Goal: Information Seeking & Learning: Learn about a topic

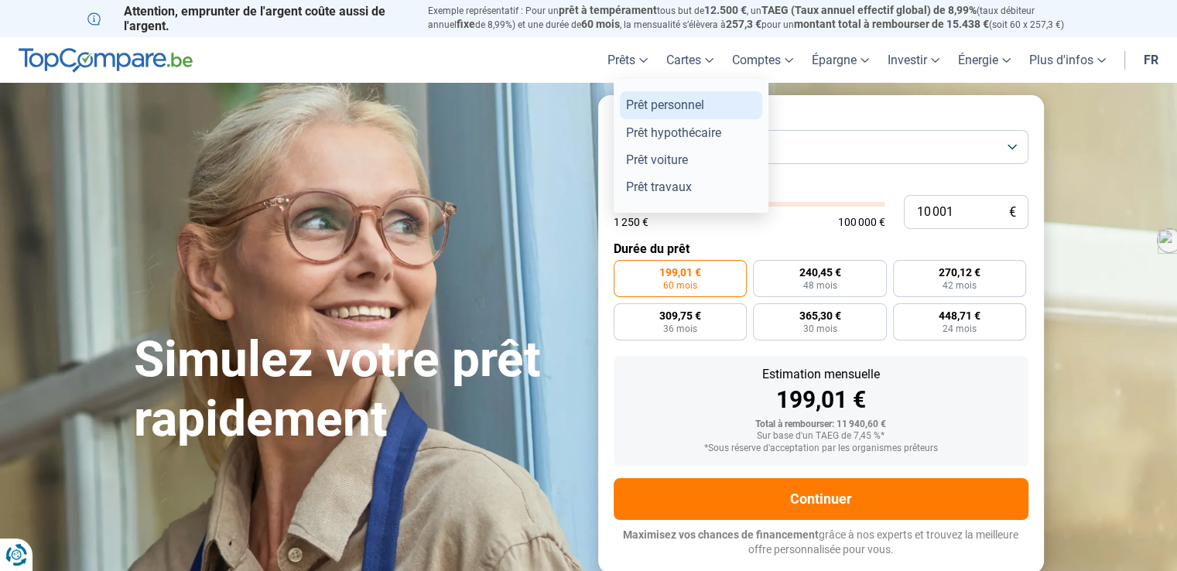
click at [660, 108] on link "Prêt personnel" at bounding box center [691, 104] width 142 height 27
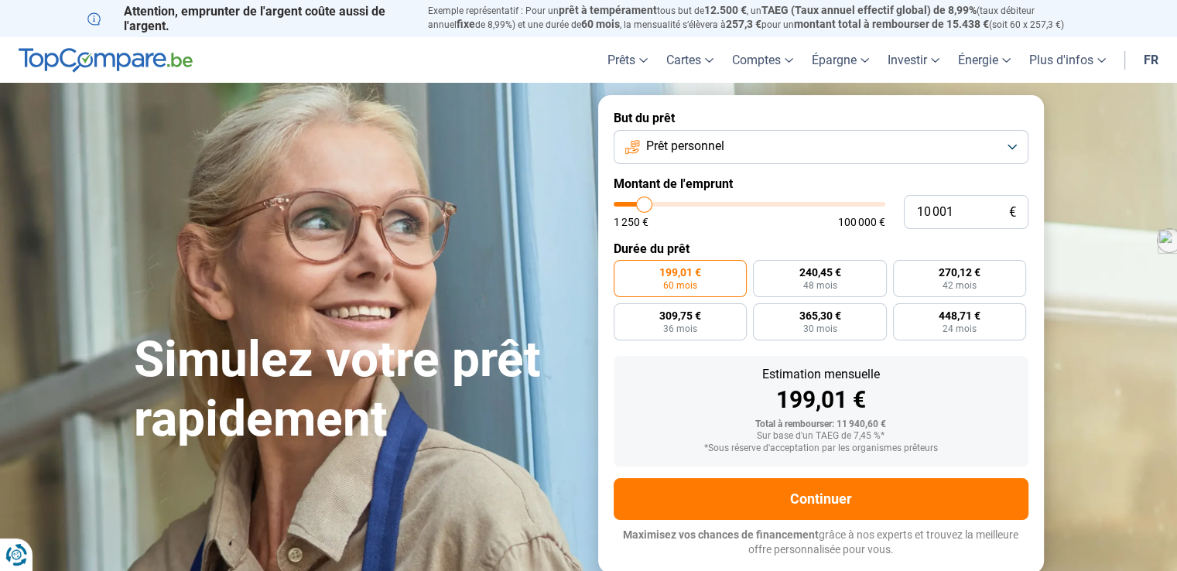
click at [693, 272] on span "199,01 €" at bounding box center [681, 272] width 42 height 11
click at [624, 270] on input "199,01 € 60 mois" at bounding box center [619, 265] width 10 height 10
click at [992, 213] on input "10 001" at bounding box center [966, 212] width 125 height 34
type input "1 000"
type input "1250"
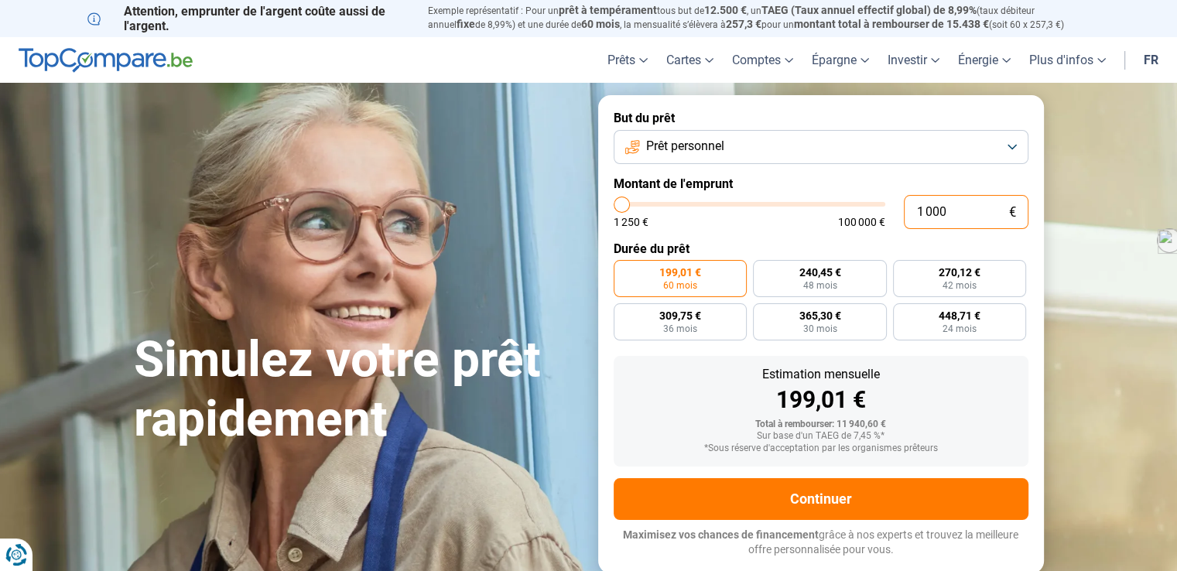
type input "100"
type input "1250"
type input "10"
type input "1250"
type input "1"
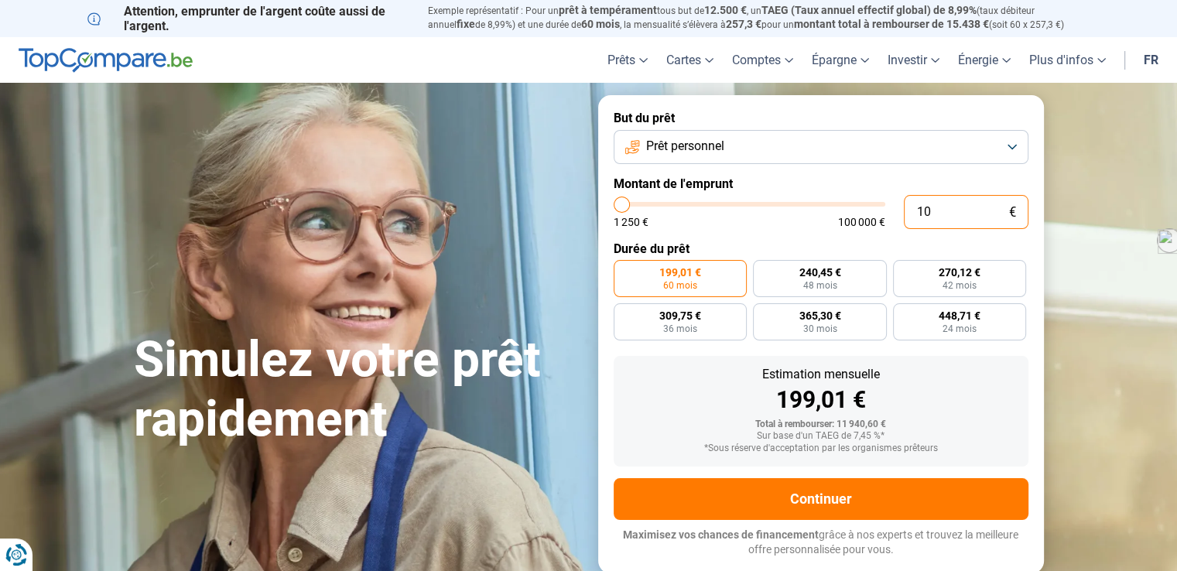
type input "1250"
type input "0"
type input "1250"
type input "1"
type input "1250"
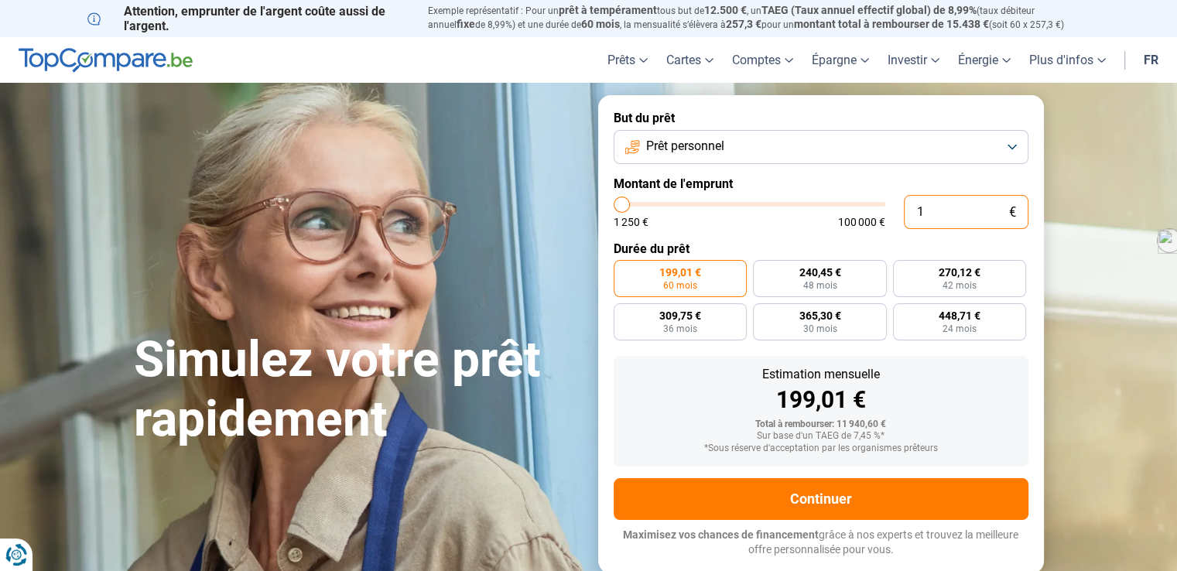
type input "15"
type input "1250"
type input "150"
type input "1250"
type input "1 500"
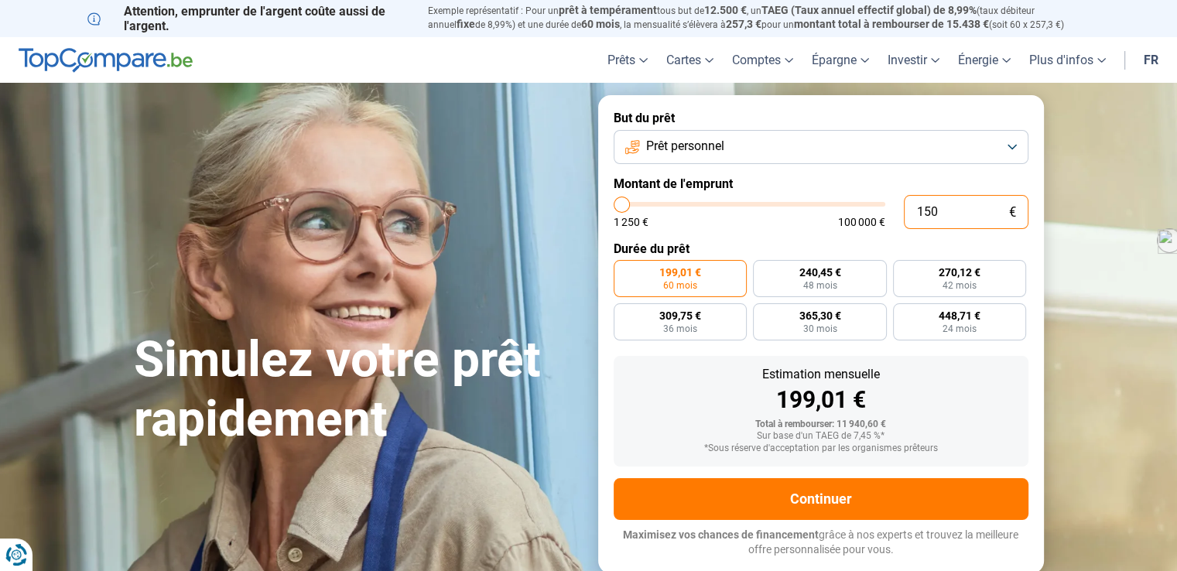
type input "1500"
type input "15 000"
type input "15000"
type input "1 500"
type input "1500"
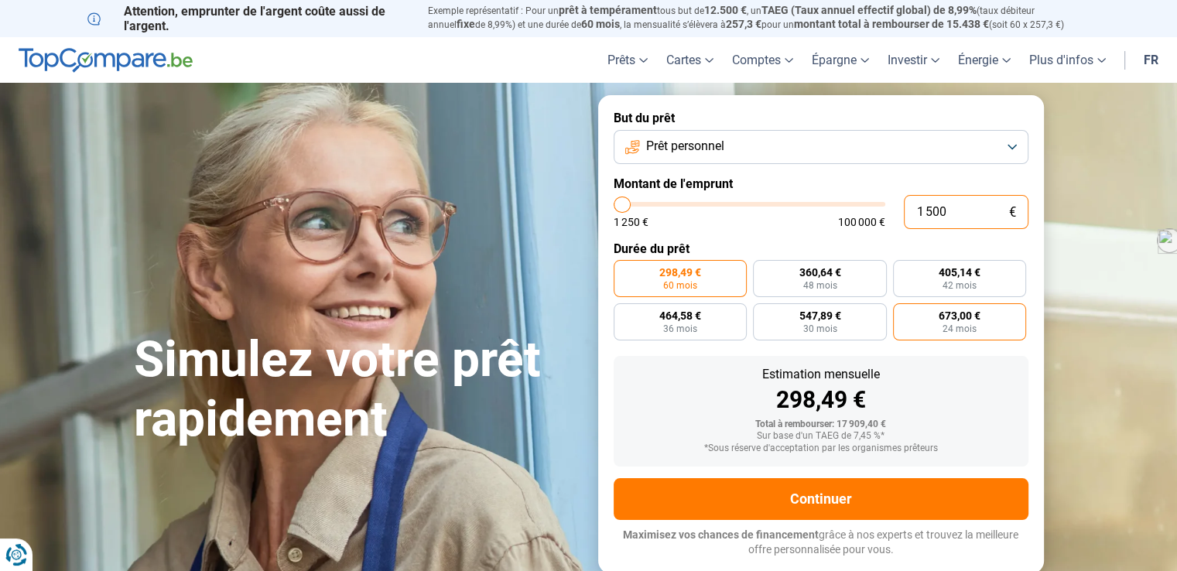
type input "150"
type input "1250"
type input "15"
type input "1250"
type input "1"
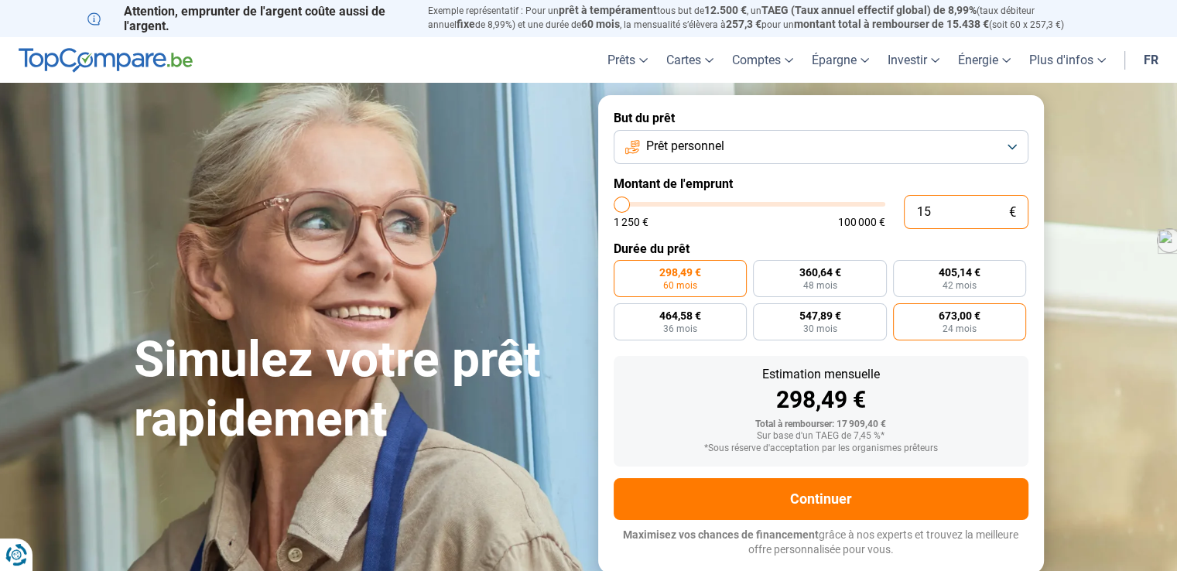
type input "1250"
type input "0"
type input "1250"
type input "2"
type input "1250"
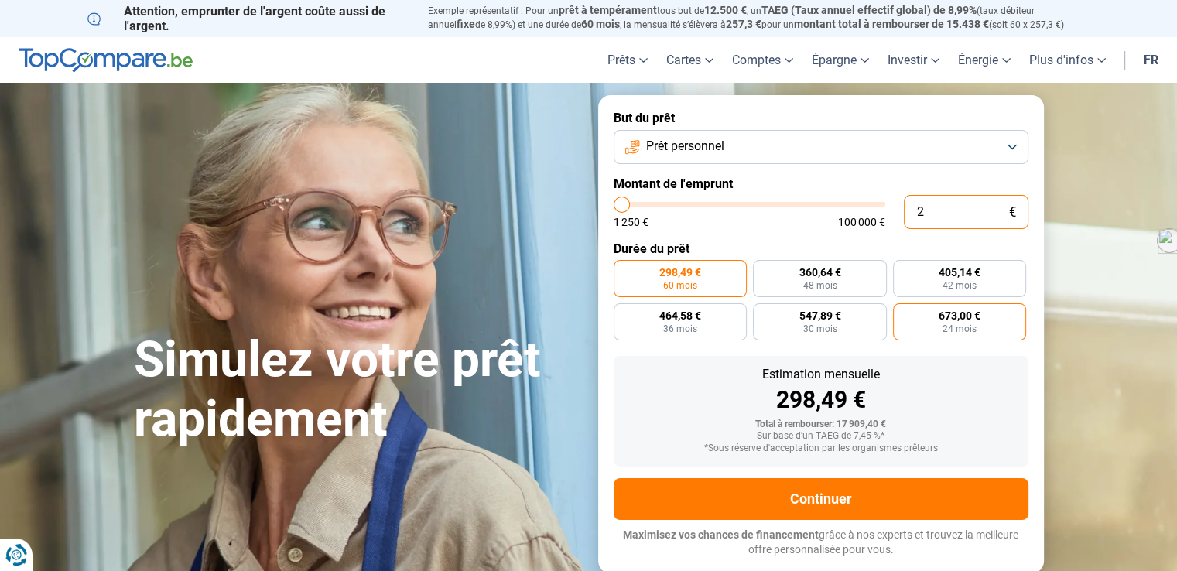
type input "20"
type input "1250"
type input "200"
type input "1250"
type input "2 000"
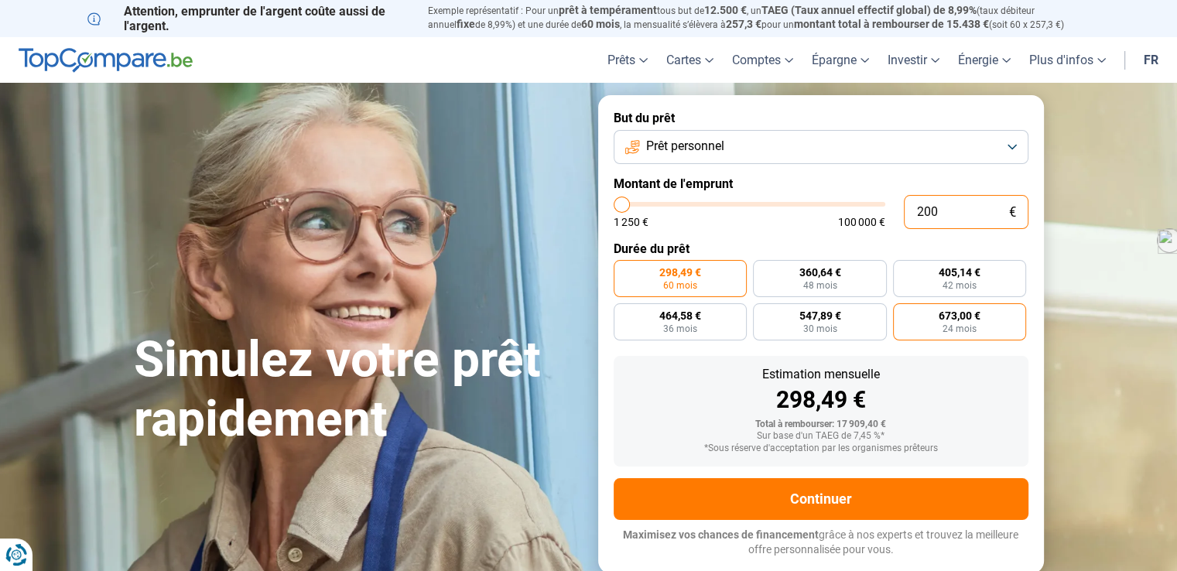
type input "2000"
type input "20 000"
type input "20000"
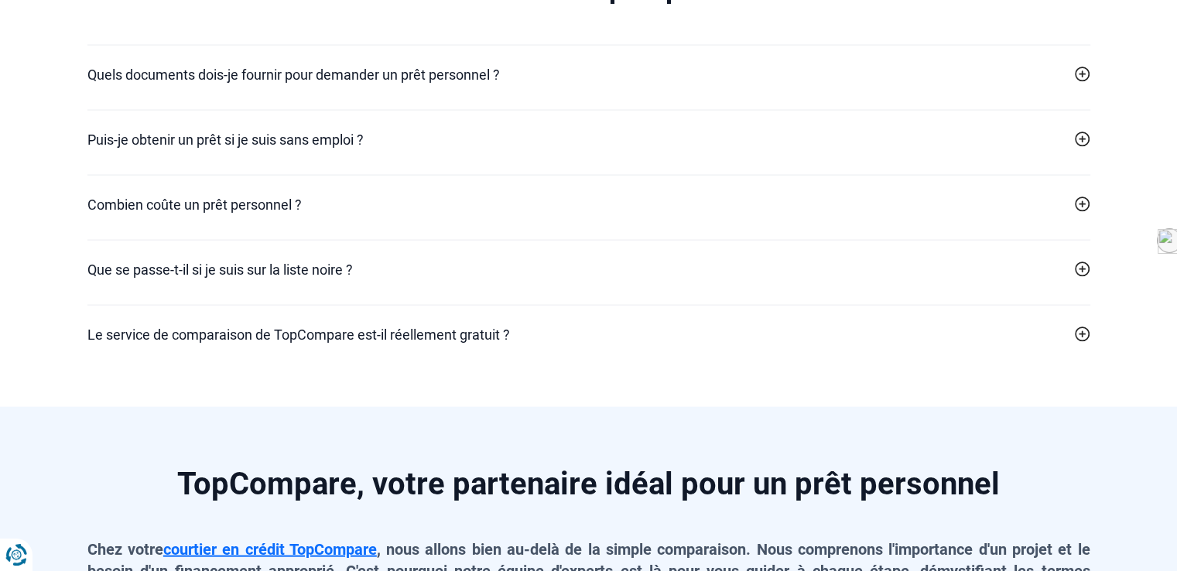
scroll to position [3195, 0]
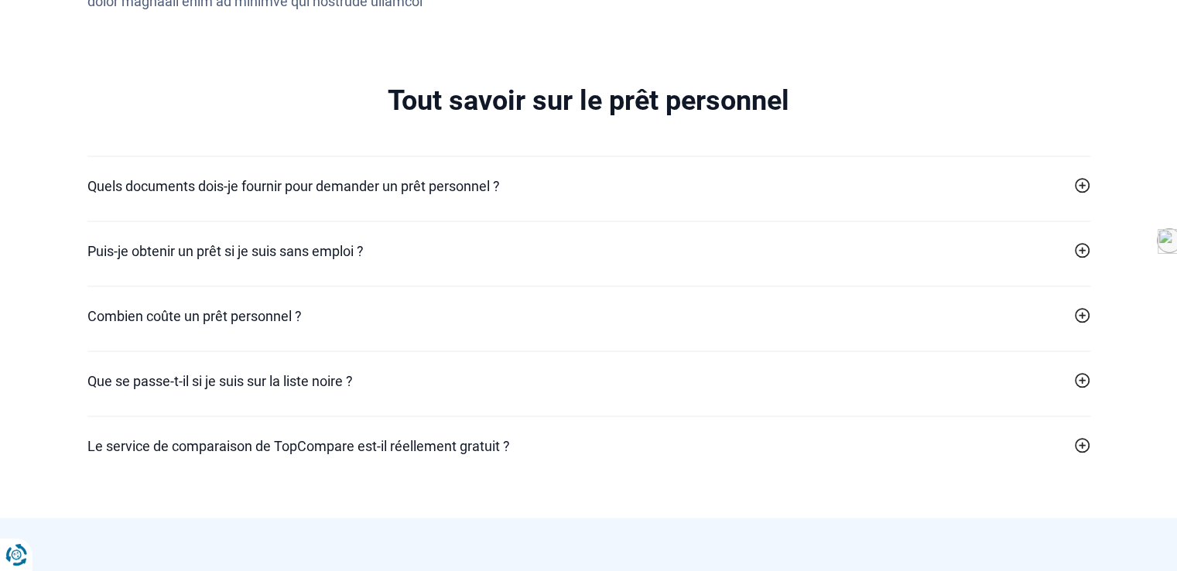
type input "20 000"
click at [269, 241] on h2 "Puis-je obtenir un prêt si je suis sans emploi ?" at bounding box center [225, 251] width 276 height 21
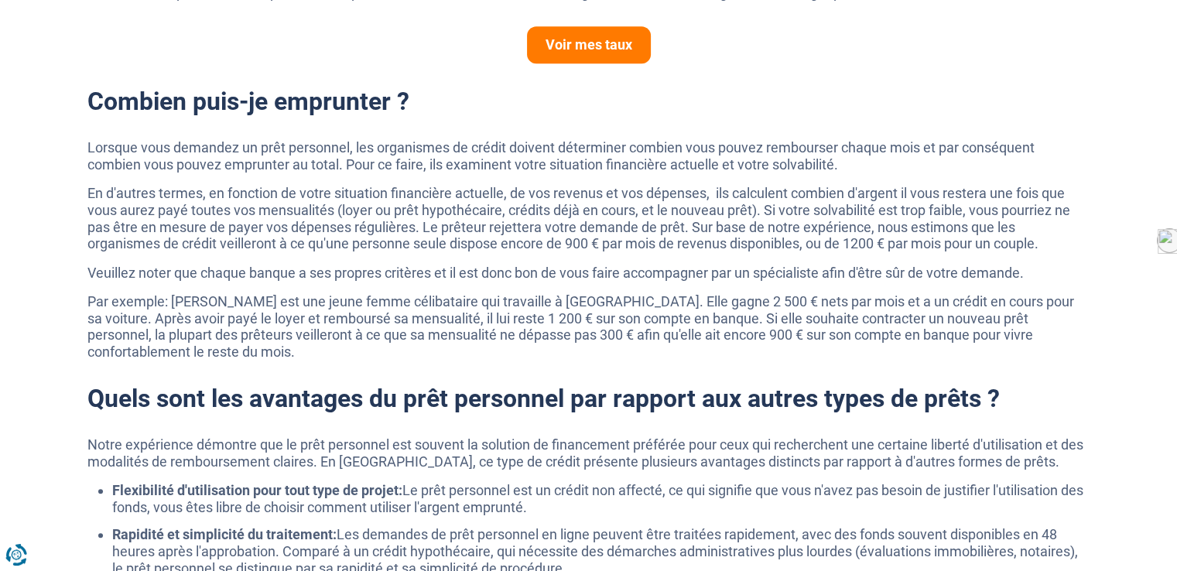
scroll to position [0, 0]
